Goal: Information Seeking & Learning: Learn about a topic

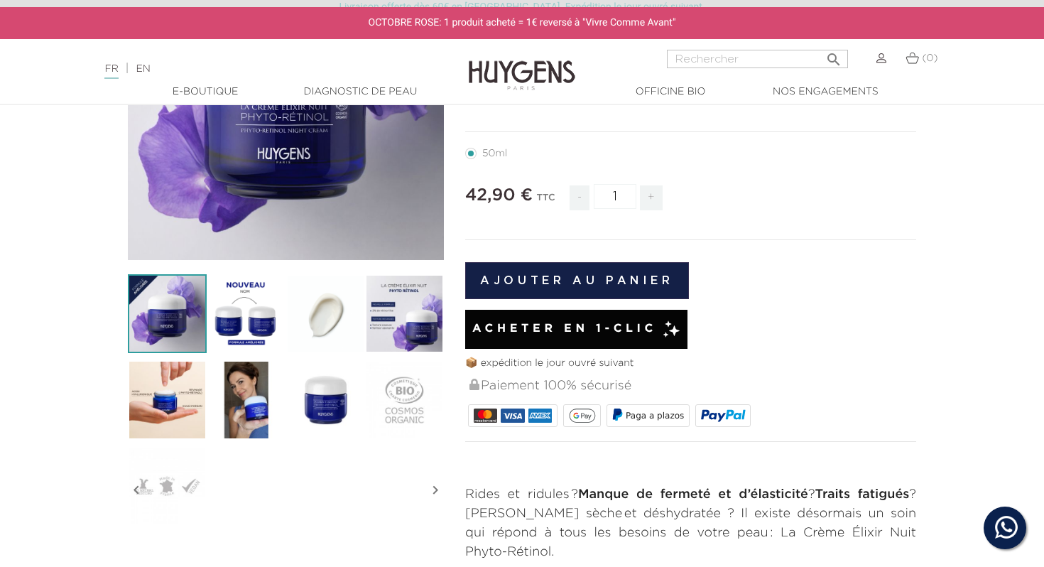
scroll to position [244, 0]
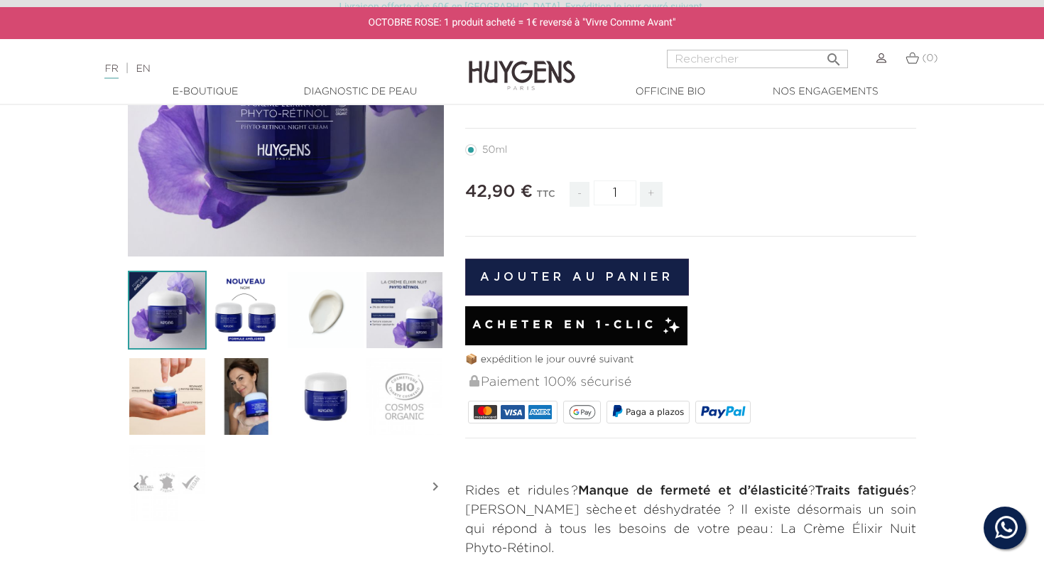
click at [261, 300] on img at bounding box center [246, 310] width 79 height 79
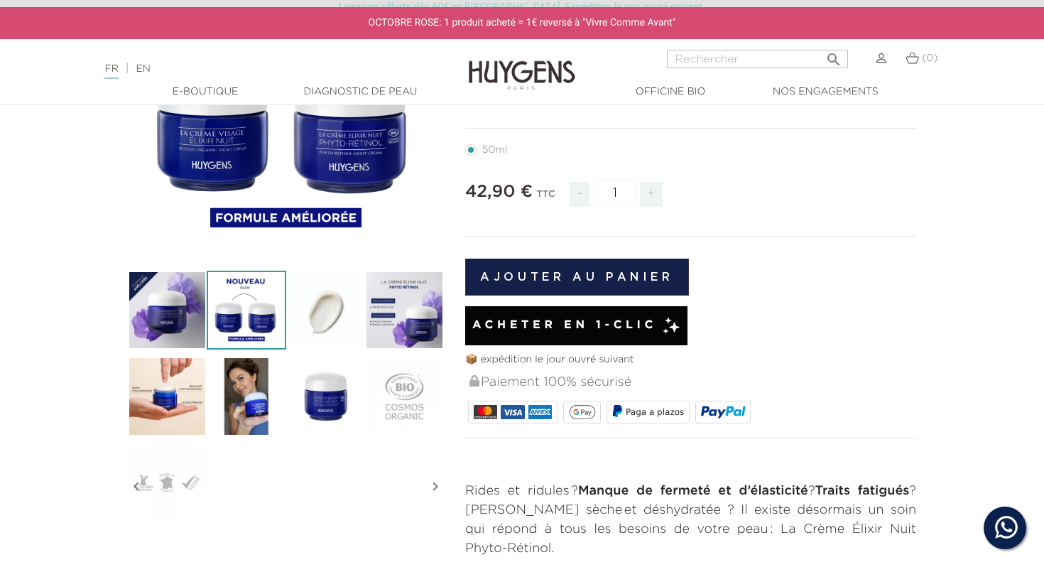
click at [236, 377] on img at bounding box center [246, 396] width 79 height 79
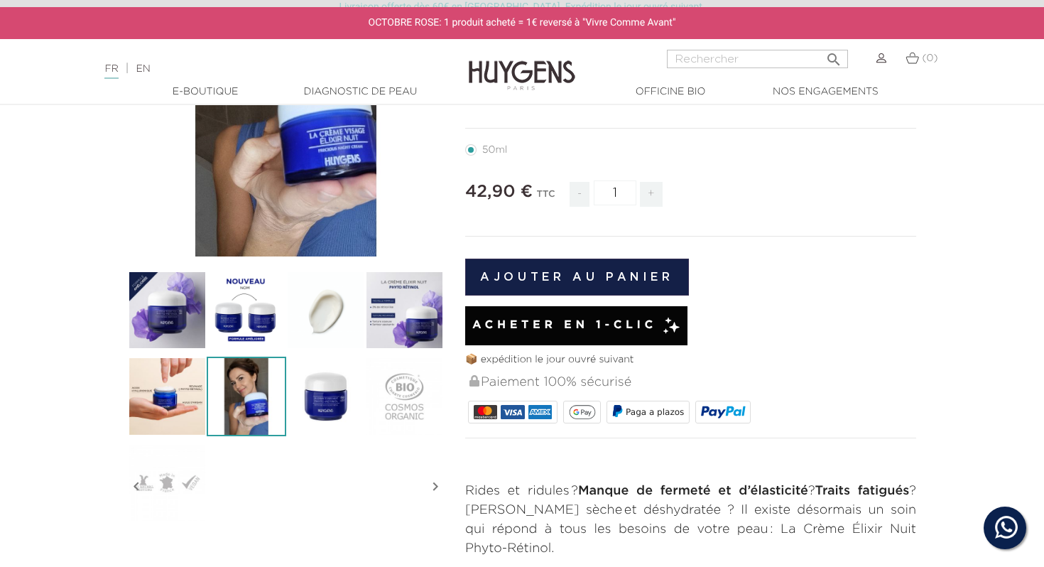
click at [191, 379] on img at bounding box center [167, 396] width 79 height 79
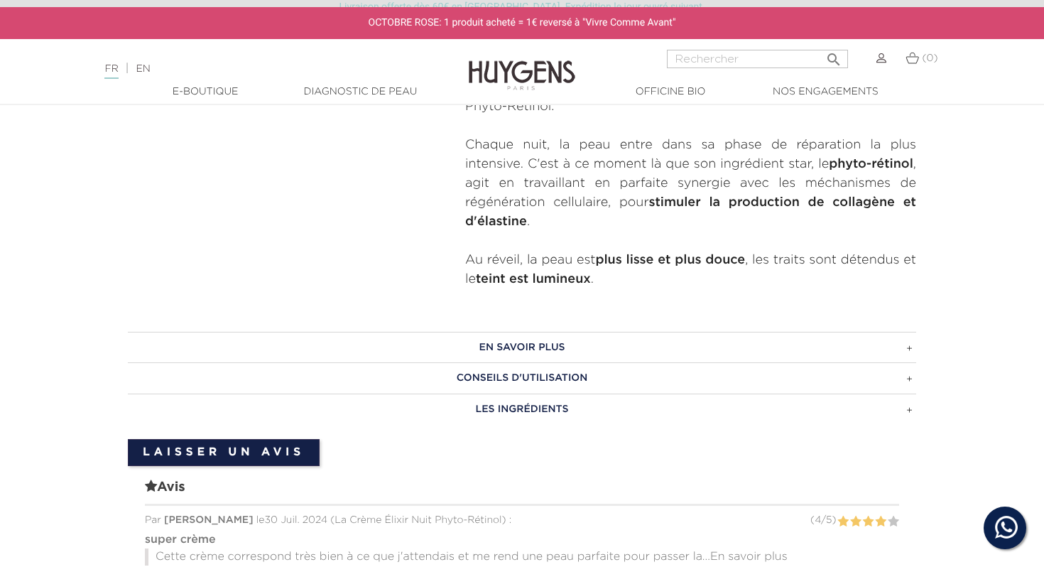
scroll to position [741, 0]
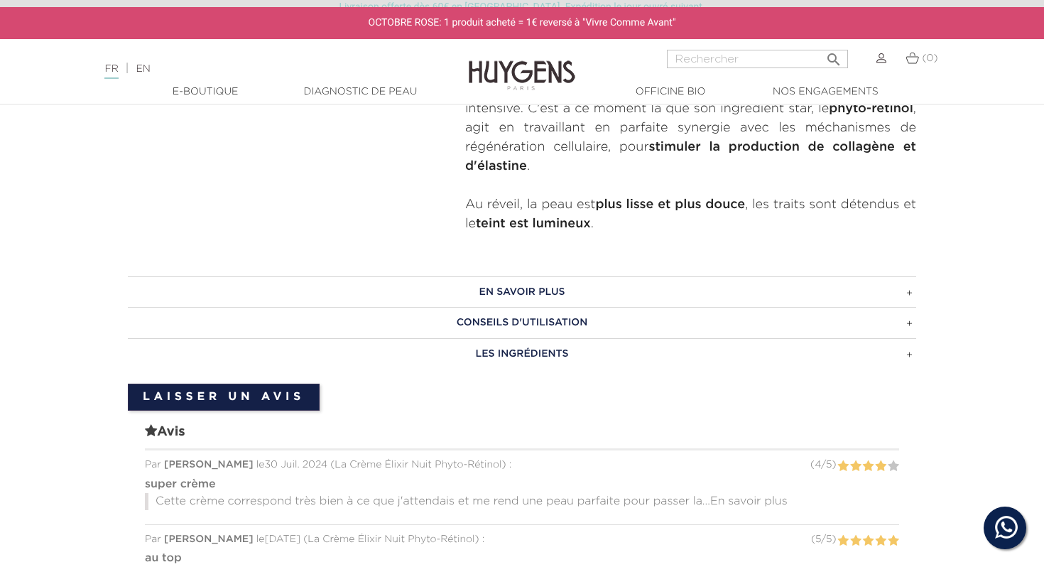
click at [611, 307] on h3 "Conseils d'utilisation" at bounding box center [522, 322] width 789 height 31
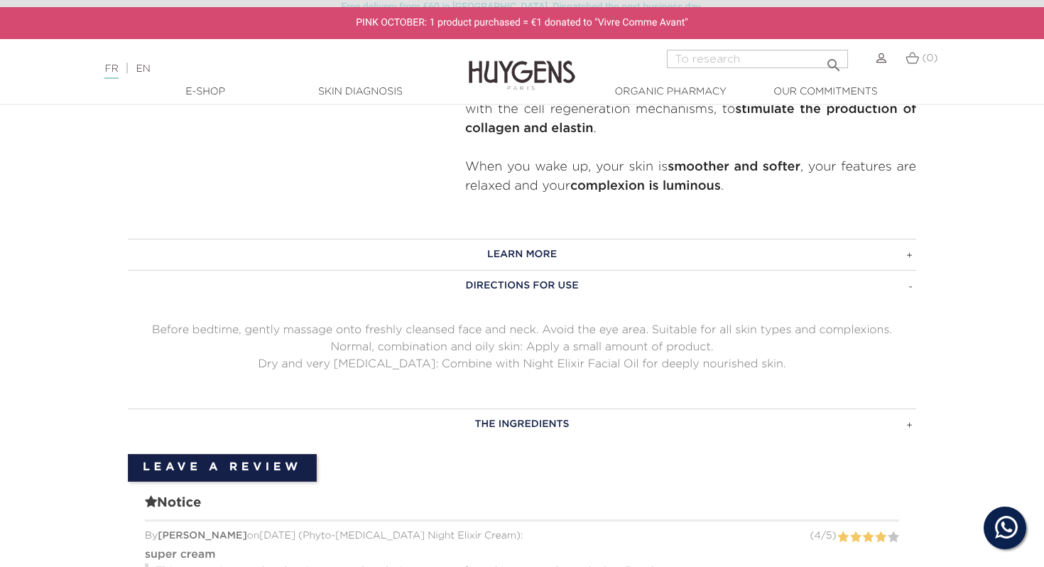
click at [527, 327] on font "Before bedtime, gently massage onto freshly cleansed face and neck. Avoid the e…" at bounding box center [522, 330] width 740 height 11
click at [597, 340] on p "Normal, combination and oily skin: Apply a small amount of product." at bounding box center [522, 347] width 789 height 17
click at [571, 359] on font "Dry and very [MEDICAL_DATA]: Combine with Night Elixir Facial Oil for deeply no…" at bounding box center [522, 364] width 528 height 11
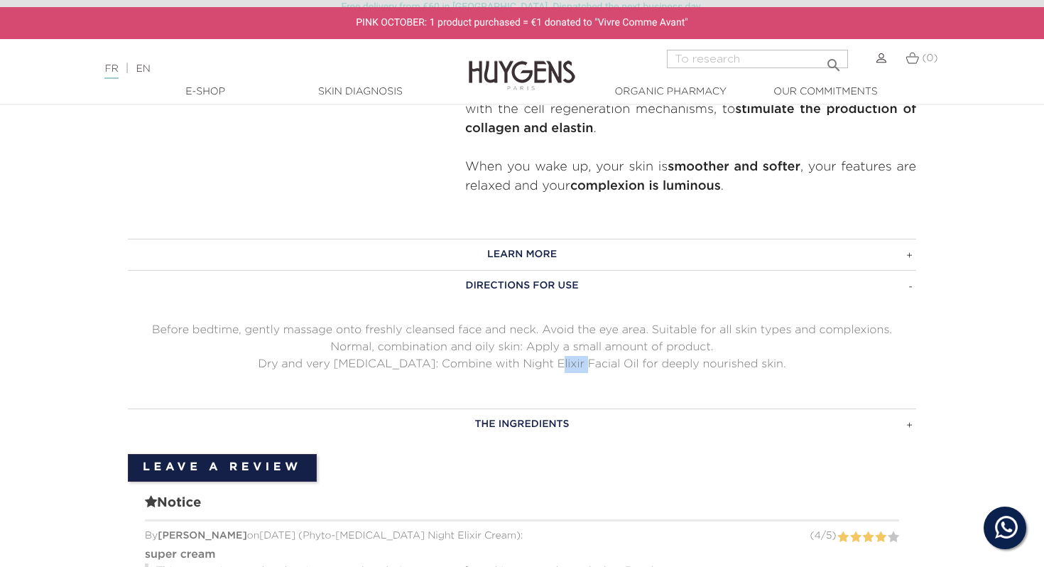
click at [571, 359] on font "Dry and very [MEDICAL_DATA]: Combine with Night Elixir Facial Oil for deeply no…" at bounding box center [522, 364] width 528 height 11
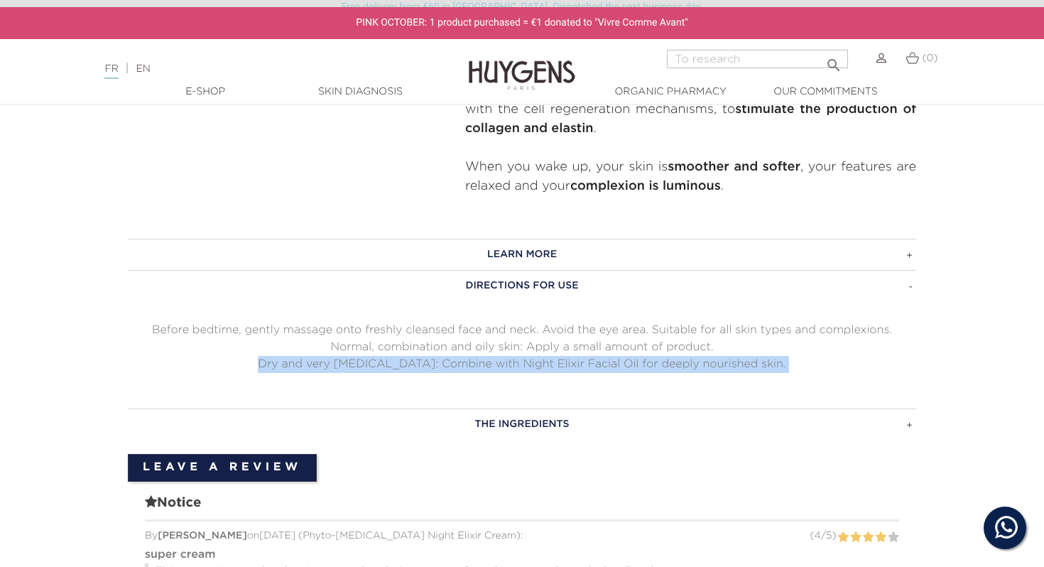
click at [571, 359] on font "Dry and very [MEDICAL_DATA]: Combine with Night Elixir Facial Oil for deeply no…" at bounding box center [522, 364] width 528 height 11
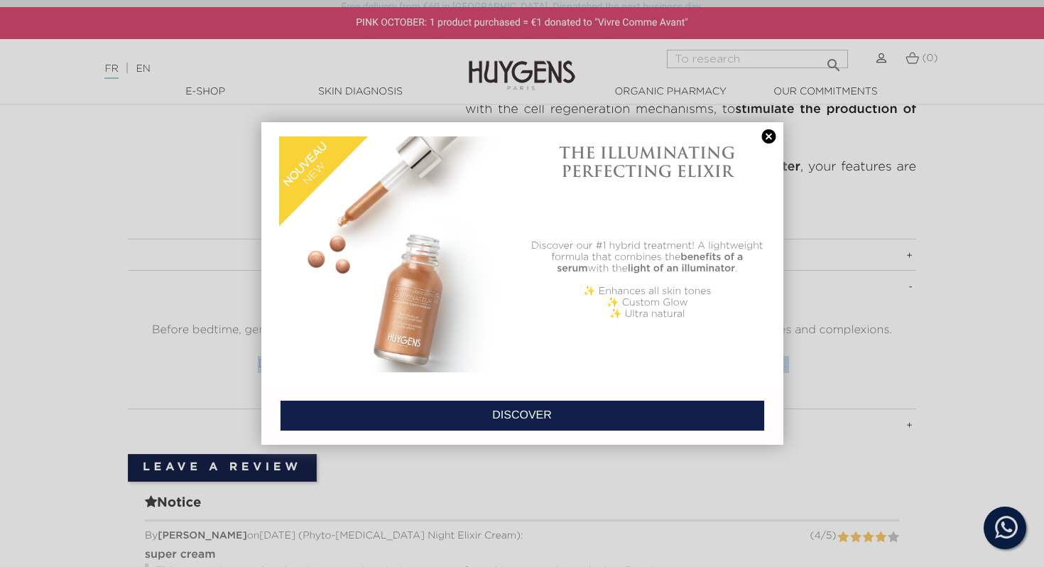
click at [763, 134] on link at bounding box center [770, 136] width 20 height 15
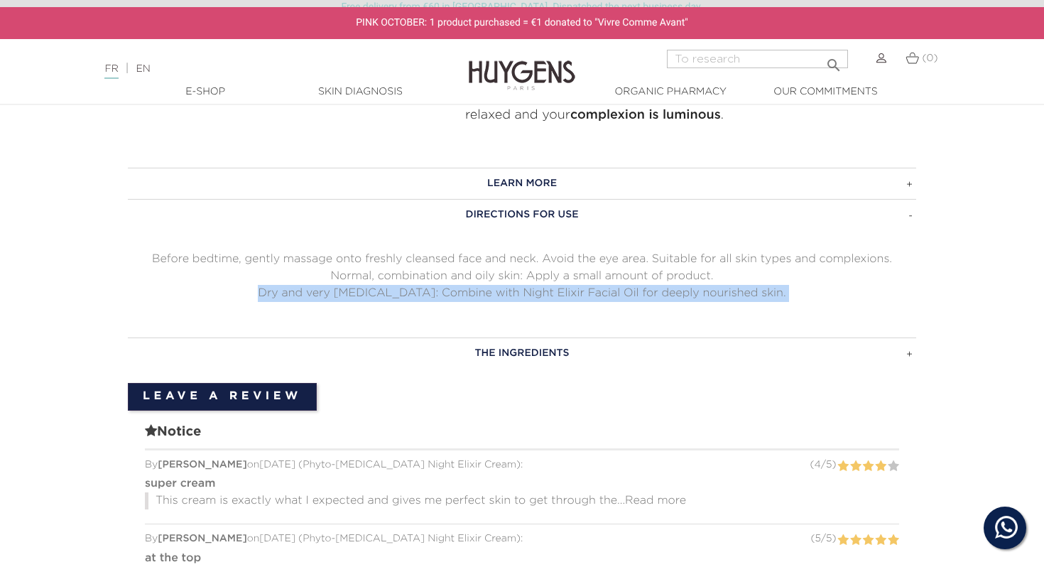
scroll to position [759, 0]
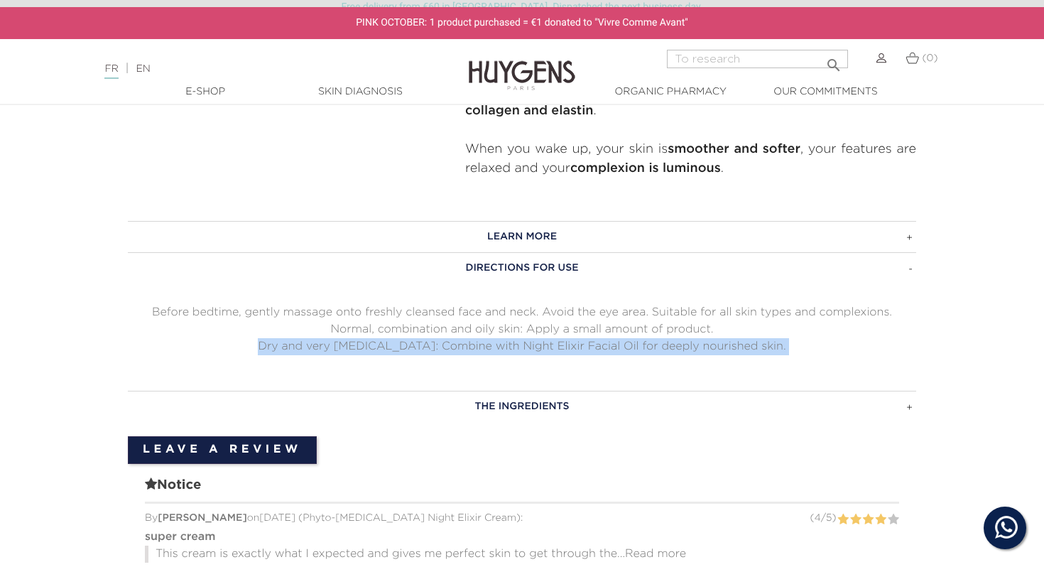
click at [734, 241] on h3 "Learn more" at bounding box center [522, 236] width 789 height 31
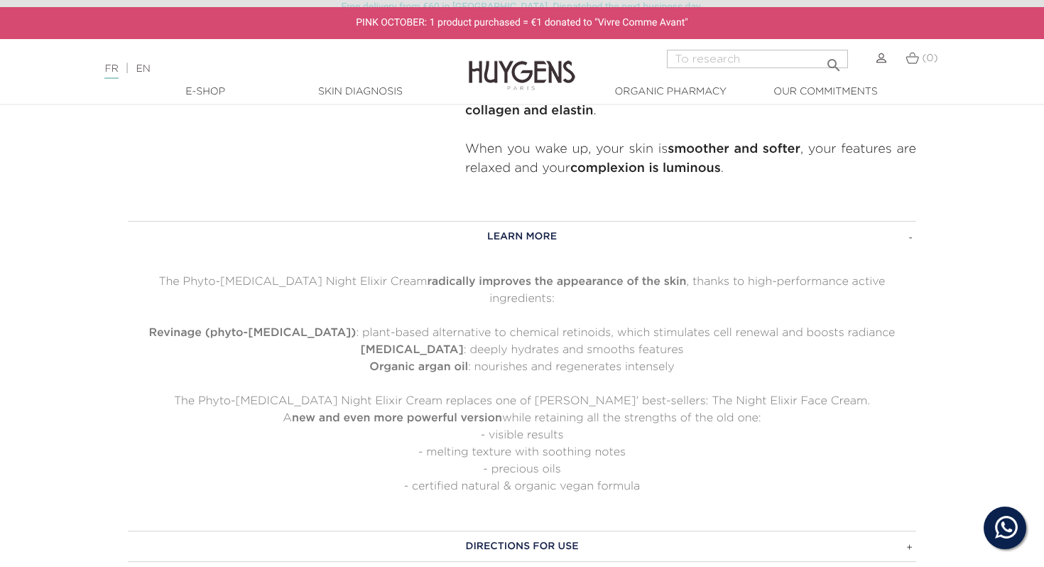
click at [735, 241] on h3 "Learn more" at bounding box center [522, 236] width 789 height 31
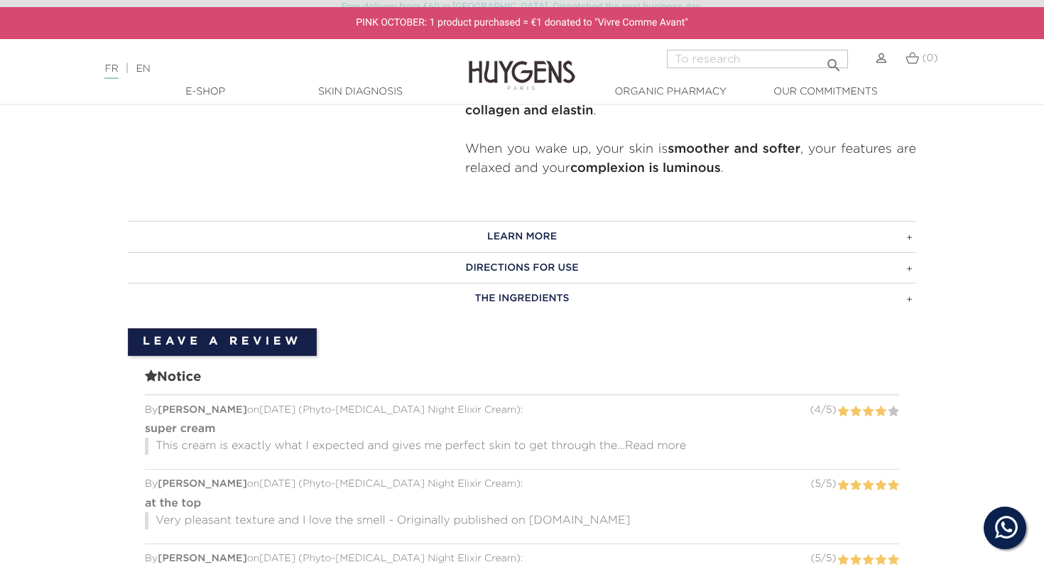
click at [685, 279] on h3 "Directions for use" at bounding box center [522, 267] width 789 height 31
